Goal: Task Accomplishment & Management: Complete application form

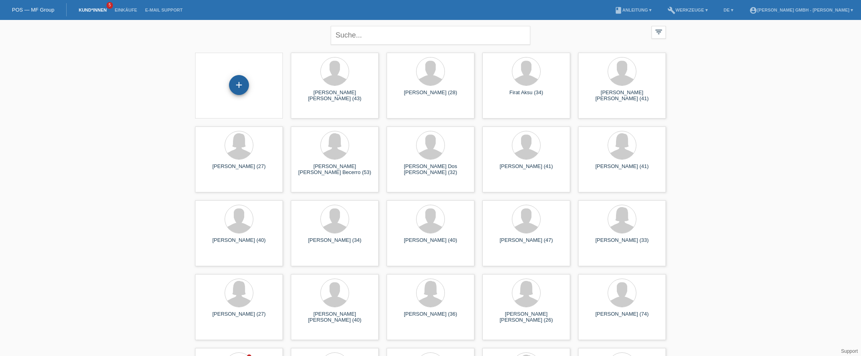
click at [241, 85] on div "+" at bounding box center [239, 85] width 20 height 20
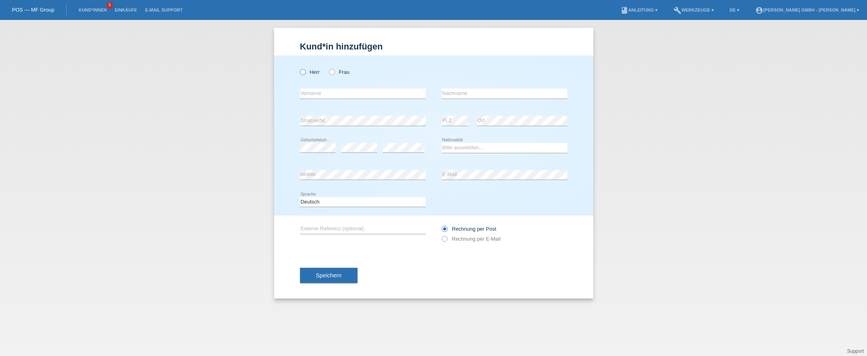
drag, startPoint x: 306, startPoint y: 69, endPoint x: 306, endPoint y: 75, distance: 5.6
click at [306, 69] on label "Herr" at bounding box center [310, 72] width 20 height 6
click at [305, 69] on input "Herr" at bounding box center [302, 71] width 5 height 5
radio input "true"
click at [308, 94] on input "text" at bounding box center [363, 94] width 126 height 10
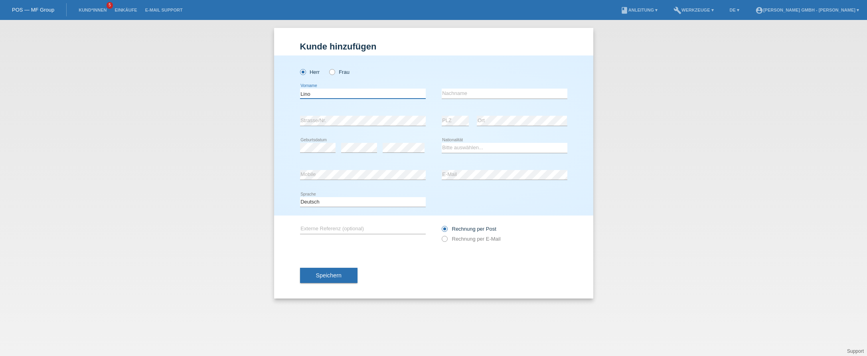
type input "[PERSON_NAME]"
click at [461, 234] on div "Rechnung per Post Rechnung per E-Mail" at bounding box center [505, 234] width 126 height 20
click at [473, 240] on label "Rechnung per E-Mail" at bounding box center [471, 239] width 59 height 6
click at [447, 240] on input "Rechnung per E-Mail" at bounding box center [444, 241] width 5 height 10
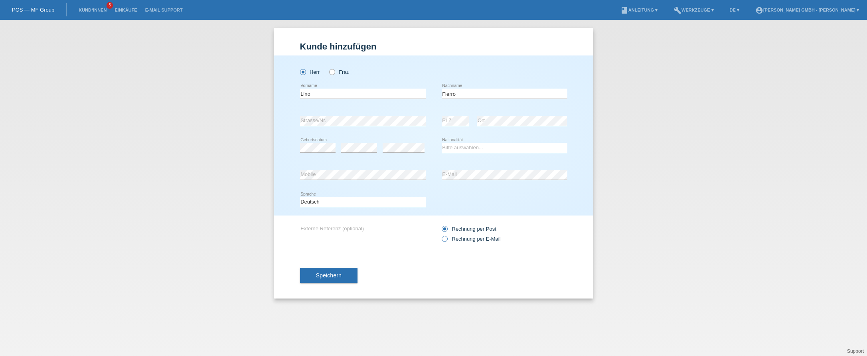
radio input "true"
click at [356, 142] on div "error" at bounding box center [359, 147] width 36 height 27
click at [461, 148] on select "Bitte auswählen... Schweiz Deutschland Liechtenstein Österreich ------------ Af…" at bounding box center [505, 148] width 126 height 10
select select "IT"
click at [442, 143] on select "Bitte auswählen... Schweiz Deutschland Liechtenstein Österreich ------------ Af…" at bounding box center [505, 148] width 126 height 10
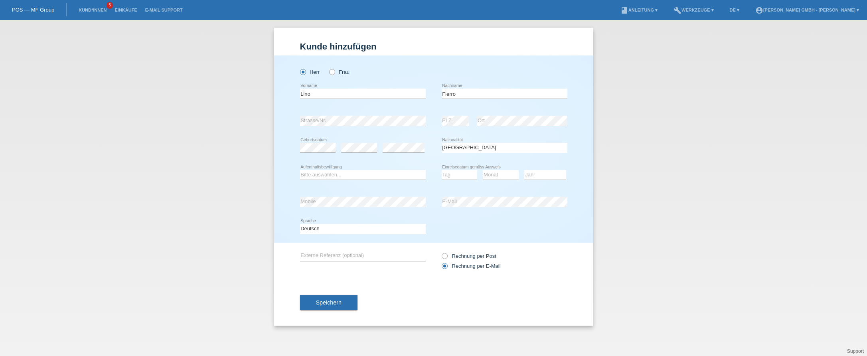
click at [734, 186] on div "Kund*in hinzufügen Kunde hinzufügen Kundin hinzufügen Herr Frau Lino error Vorn…" at bounding box center [433, 188] width 867 height 336
click at [340, 170] on select "Bitte auswählen... C B B - Flüchtlingsstatus Andere" at bounding box center [363, 175] width 126 height 10
select select "C"
click at [300, 170] on select "Bitte auswählen... C B B - Flüchtlingsstatus Andere" at bounding box center [363, 175] width 126 height 10
click at [456, 171] on select "Tag 01 02 03 04 05 06 07 08 09 10 11" at bounding box center [460, 175] width 36 height 10
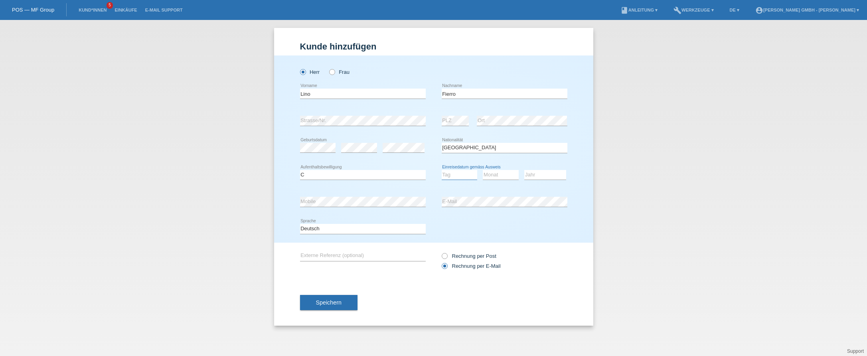
click at [461, 171] on select "Tag 01 02 03 04 05 06 07 08 09 10 11" at bounding box center [460, 175] width 36 height 10
select select "16"
click at [442, 170] on select "Tag 01 02 03 04 05 06 07 08 09 10 11" at bounding box center [460, 175] width 36 height 10
click at [492, 174] on select "Monat 01 02 03 04 05 06 07 08 09 10 11" at bounding box center [501, 175] width 36 height 10
select select "08"
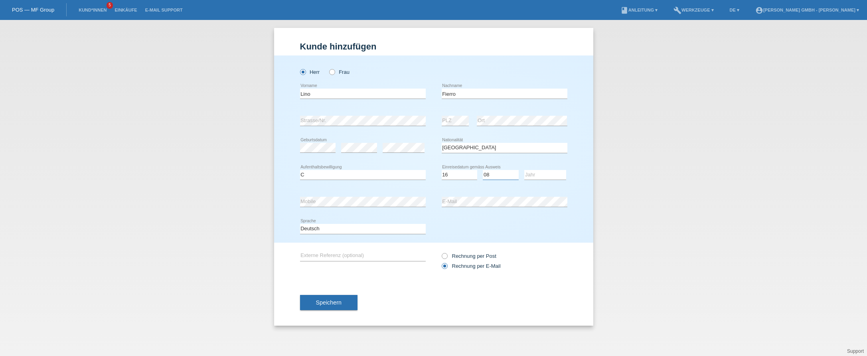
click at [483, 170] on select "Monat 01 02 03 04 05 06 07 08 09 10 11" at bounding box center [501, 175] width 36 height 10
click at [532, 177] on select "Jahr 2025 2024 2023 2022 2021 2020 2019 2018 2017 2016 2015 2014 2013 2012 2011…" at bounding box center [545, 175] width 42 height 10
select select "1969"
click at [524, 170] on select "Jahr 2025 2024 2023 2022 2021 2020 2019 2018 2017 2016 2015 2014 2013 2012 2011…" at bounding box center [545, 175] width 42 height 10
click at [612, 191] on div "Kund*in hinzufügen Kunde hinzufügen Kundin hinzufügen Herr Frau Lino error Vorn…" at bounding box center [433, 188] width 867 height 336
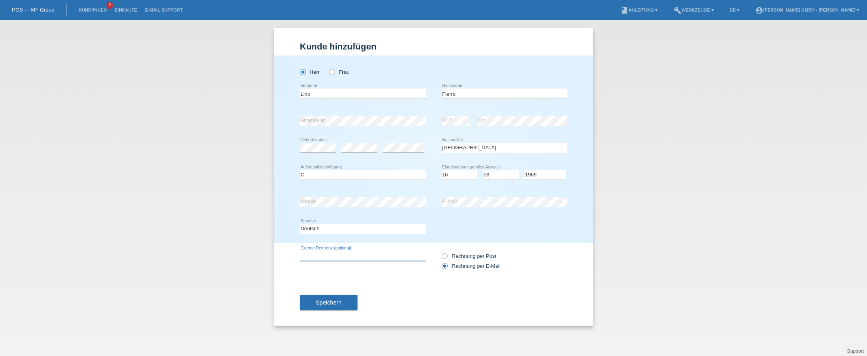
drag, startPoint x: 337, startPoint y: 255, endPoint x: 218, endPoint y: 304, distance: 128.7
click at [337, 255] on input "text" at bounding box center [363, 256] width 126 height 10
click at [328, 254] on input "text" at bounding box center [363, 256] width 126 height 10
paste input "725010629LF"
type input "725010629LF"
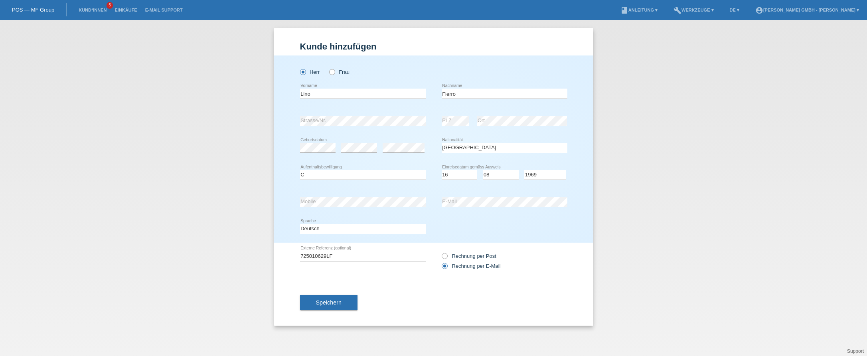
click at [393, 281] on div "Speichern" at bounding box center [433, 302] width 267 height 46
click at [343, 301] on button "Speichern" at bounding box center [328, 302] width 57 height 15
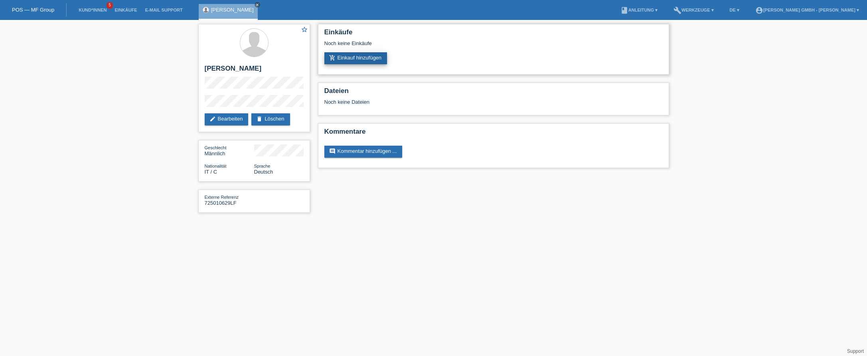
click at [349, 57] on link "add_shopping_cart Einkauf hinzufügen" at bounding box center [355, 58] width 63 height 12
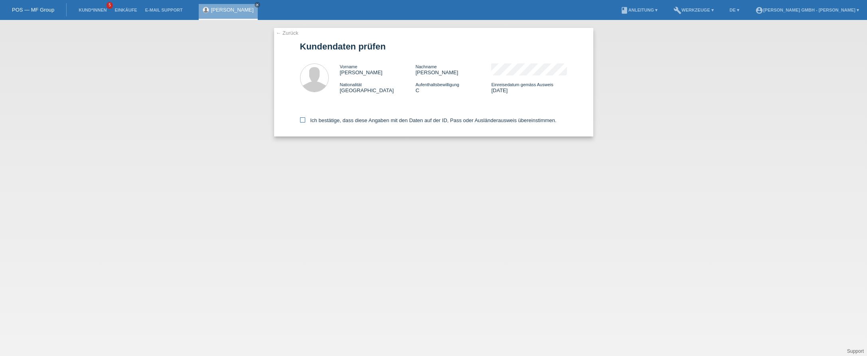
click at [305, 119] on icon at bounding box center [302, 119] width 5 height 5
click at [305, 119] on input "Ich bestätige, dass diese Angaben mit den Daten auf der ID, Pass oder Ausländer…" at bounding box center [302, 119] width 5 height 5
checkbox input "true"
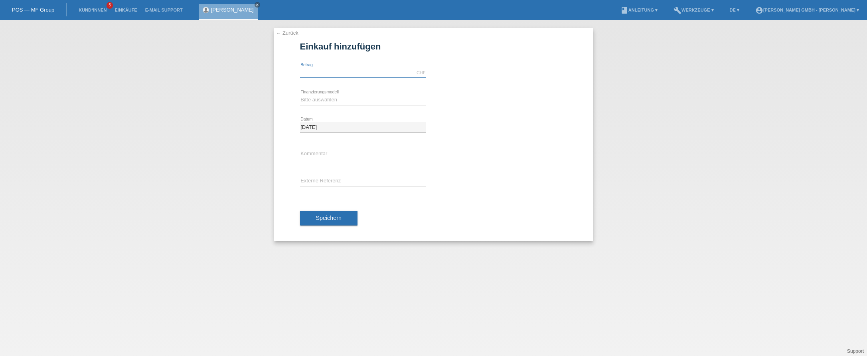
click at [314, 71] on input "text" at bounding box center [363, 73] width 126 height 10
click at [319, 76] on input "text" at bounding box center [363, 73] width 126 height 10
type input "2598.00"
click at [322, 104] on div "Bitte auswählen Kauf auf Rechnung mit Teilzahlungsoption Fixe Raten error Finan…" at bounding box center [363, 100] width 126 height 10
click at [311, 99] on select "Bitte auswählen Kauf auf Rechnung mit Teilzahlungsoption Fixe Raten" at bounding box center [363, 100] width 126 height 10
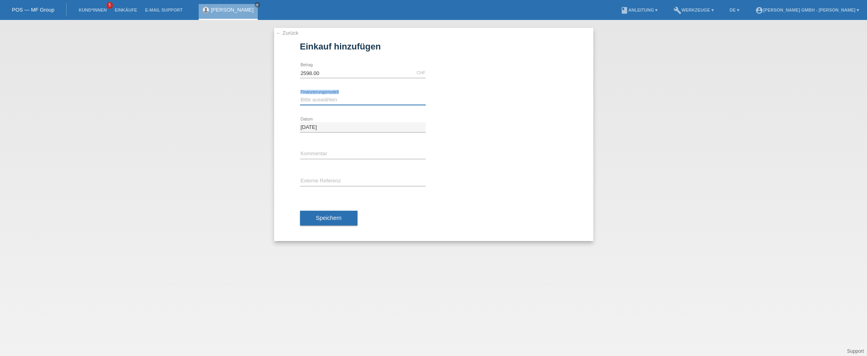
select select "198"
click at [300, 95] on select "Bitte auswählen Kauf auf Rechnung mit Teilzahlungsoption Fixe Raten" at bounding box center [363, 100] width 126 height 10
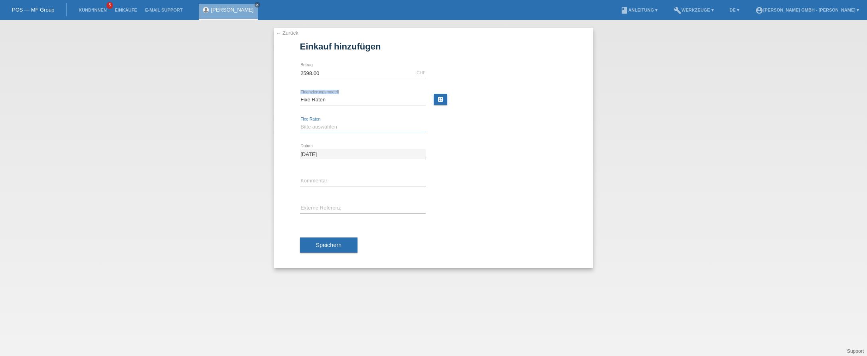
click at [312, 129] on select "Bitte auswählen 12 Raten 24 Raten" at bounding box center [363, 127] width 126 height 10
select select "532"
click at [300, 122] on select "Bitte auswählen 12 Raten 24 Raten" at bounding box center [363, 127] width 126 height 10
click at [292, 110] on div "← Zurück Einkauf hinzufügen Verfügbarer Betrag: 2598.00 CHF error Betrag" at bounding box center [433, 148] width 319 height 240
click at [312, 210] on input "text" at bounding box center [363, 208] width 126 height 10
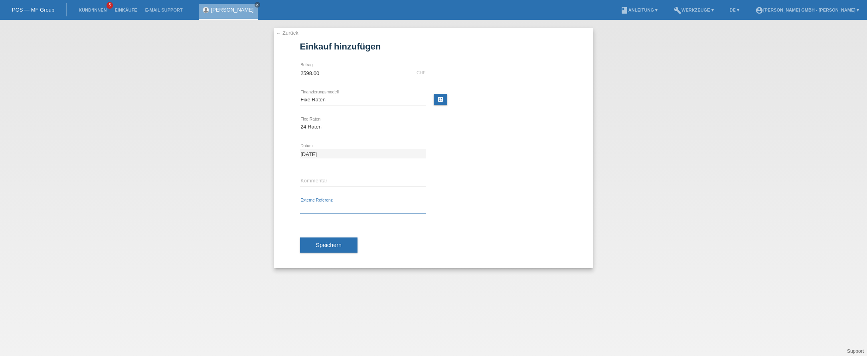
paste input "725010629LF"
type input "725010629LF"
click at [463, 237] on div "Speichern" at bounding box center [433, 245] width 267 height 46
click at [342, 244] on button "Speichern" at bounding box center [328, 244] width 57 height 15
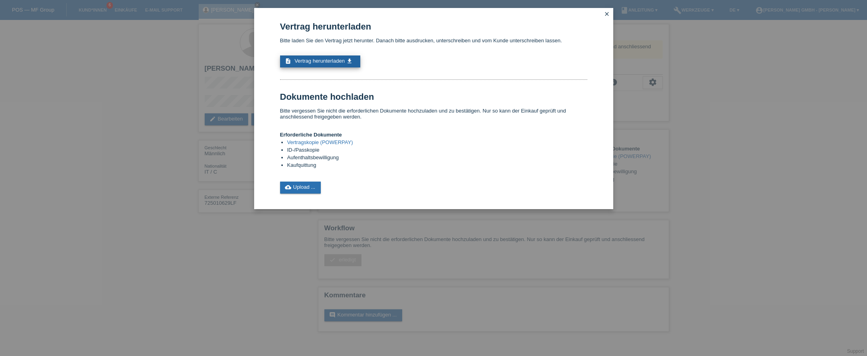
click at [344, 62] on span "Vertrag herunterladen" at bounding box center [320, 61] width 50 height 6
click at [297, 188] on link "cloud_upload Upload ..." at bounding box center [300, 188] width 41 height 12
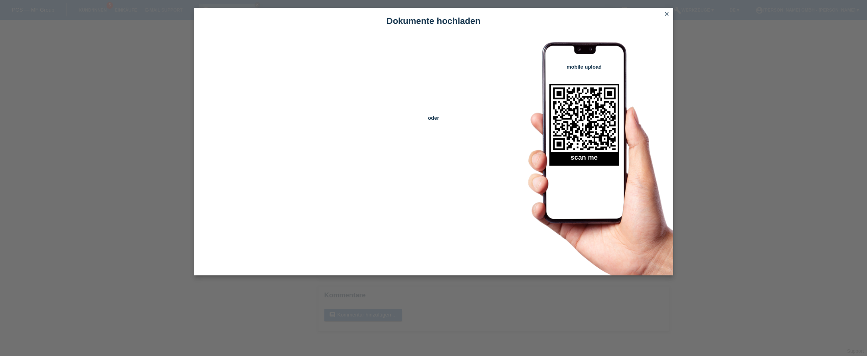
click at [667, 12] on icon "close" at bounding box center [667, 14] width 6 height 6
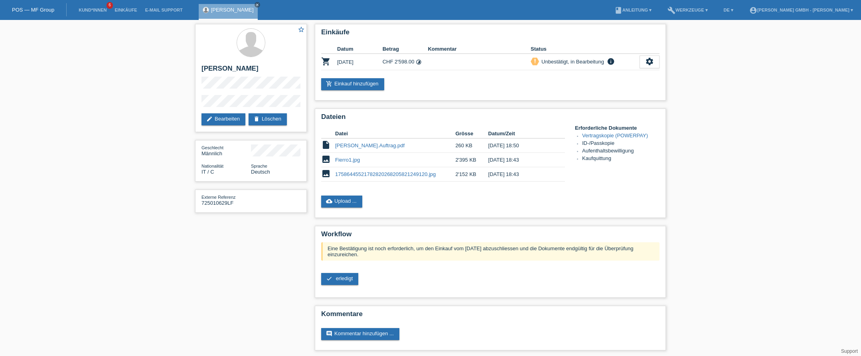
click at [129, 150] on div "star_border [PERSON_NAME] edit Bearbeiten delete Löschen Geschlecht Männlich Na…" at bounding box center [430, 189] width 861 height 338
click at [713, 149] on div "star_border [PERSON_NAME] edit Bearbeiten delete Löschen Geschlecht Männlich Na…" at bounding box center [430, 189] width 861 height 338
click at [255, 4] on icon "close" at bounding box center [257, 5] width 4 height 4
click at [93, 106] on div "star_border [PERSON_NAME] edit Bearbeiten delete Löschen Geschlecht Männlich Na…" at bounding box center [430, 189] width 861 height 338
click at [326, 144] on icon "insert_drive_file" at bounding box center [326, 145] width 10 height 10
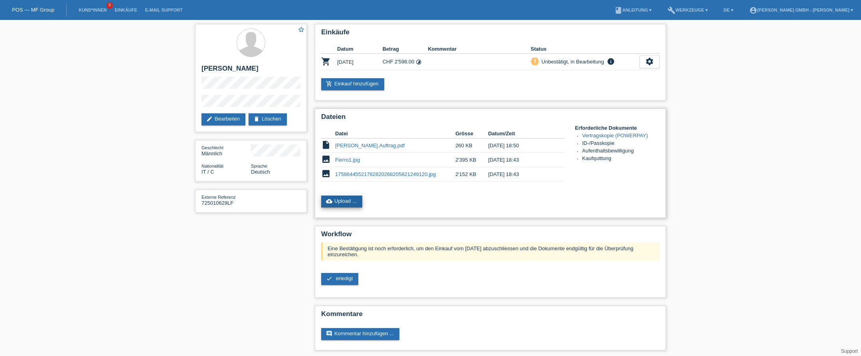
click at [334, 196] on link "cloud_upload Upload ..." at bounding box center [341, 202] width 41 height 12
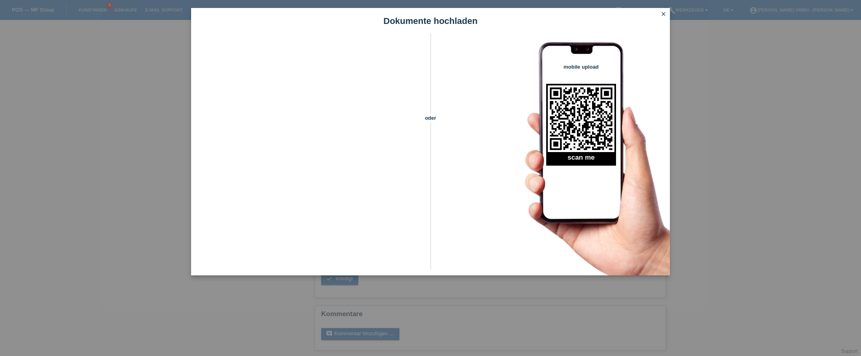
click at [660, 16] on icon "close" at bounding box center [663, 14] width 6 height 6
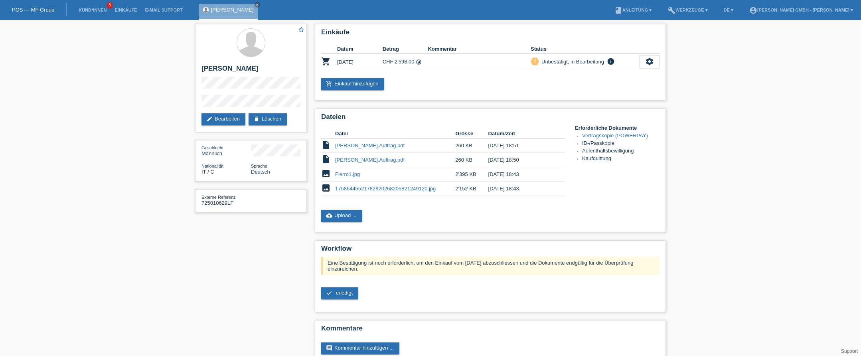
click at [154, 178] on div "star_border [PERSON_NAME] edit Bearbeiten delete Löschen Geschlecht Männlich Na…" at bounding box center [430, 196] width 861 height 353
click at [755, 118] on div "star_border [PERSON_NAME] edit Bearbeiten delete Löschen Geschlecht Männlich Na…" at bounding box center [430, 196] width 861 height 353
drag, startPoint x: 33, startPoint y: 111, endPoint x: 38, endPoint y: 41, distance: 70.0
click at [33, 110] on div "star_border [PERSON_NAME] edit Bearbeiten delete Löschen Geschlecht Männlich Na…" at bounding box center [430, 196] width 861 height 353
